Goal: Navigation & Orientation: Find specific page/section

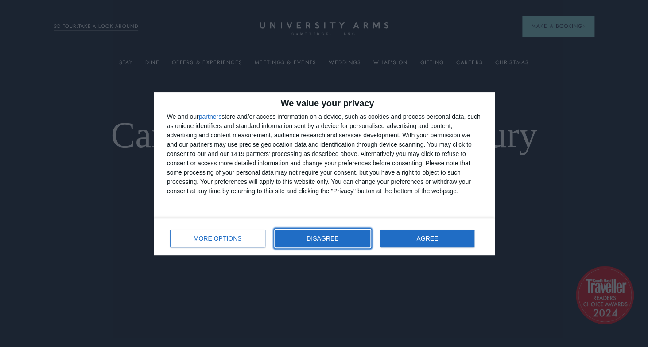
click at [350, 229] on button "DISAGREE" at bounding box center [322, 238] width 95 height 18
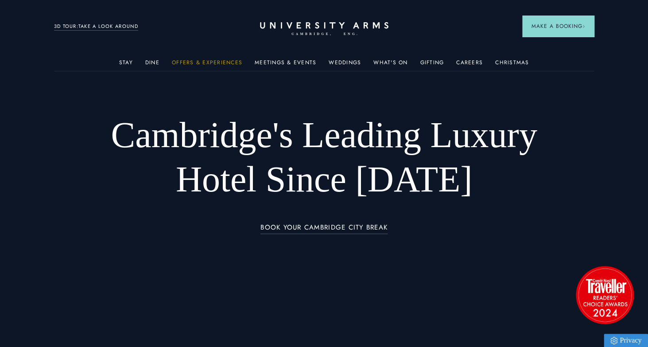
click at [219, 63] on link "Offers & Experiences" at bounding box center [207, 65] width 70 height 12
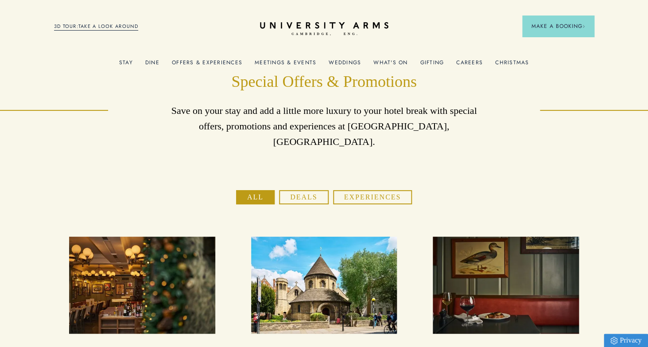
click at [398, 66] on link "What's On" at bounding box center [390, 65] width 34 height 12
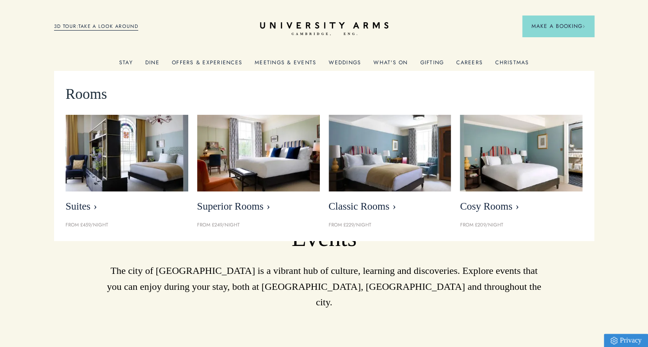
click at [126, 65] on link "Stay" at bounding box center [126, 65] width 14 height 12
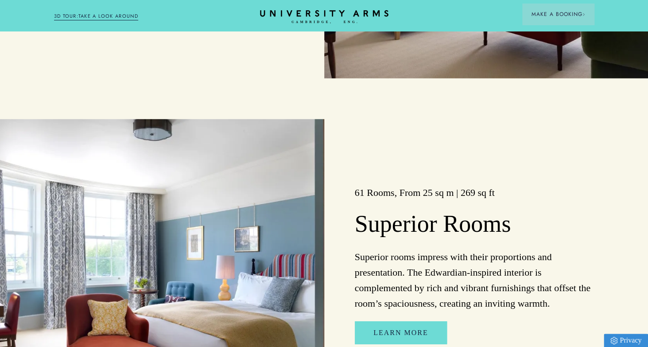
scroll to position [993, 0]
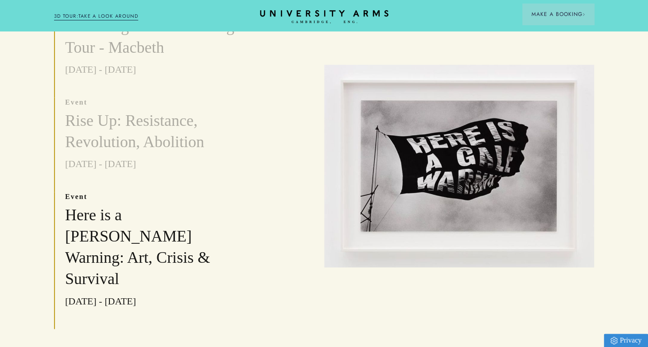
scroll to position [672, 0]
